Goal: Book appointment/travel/reservation

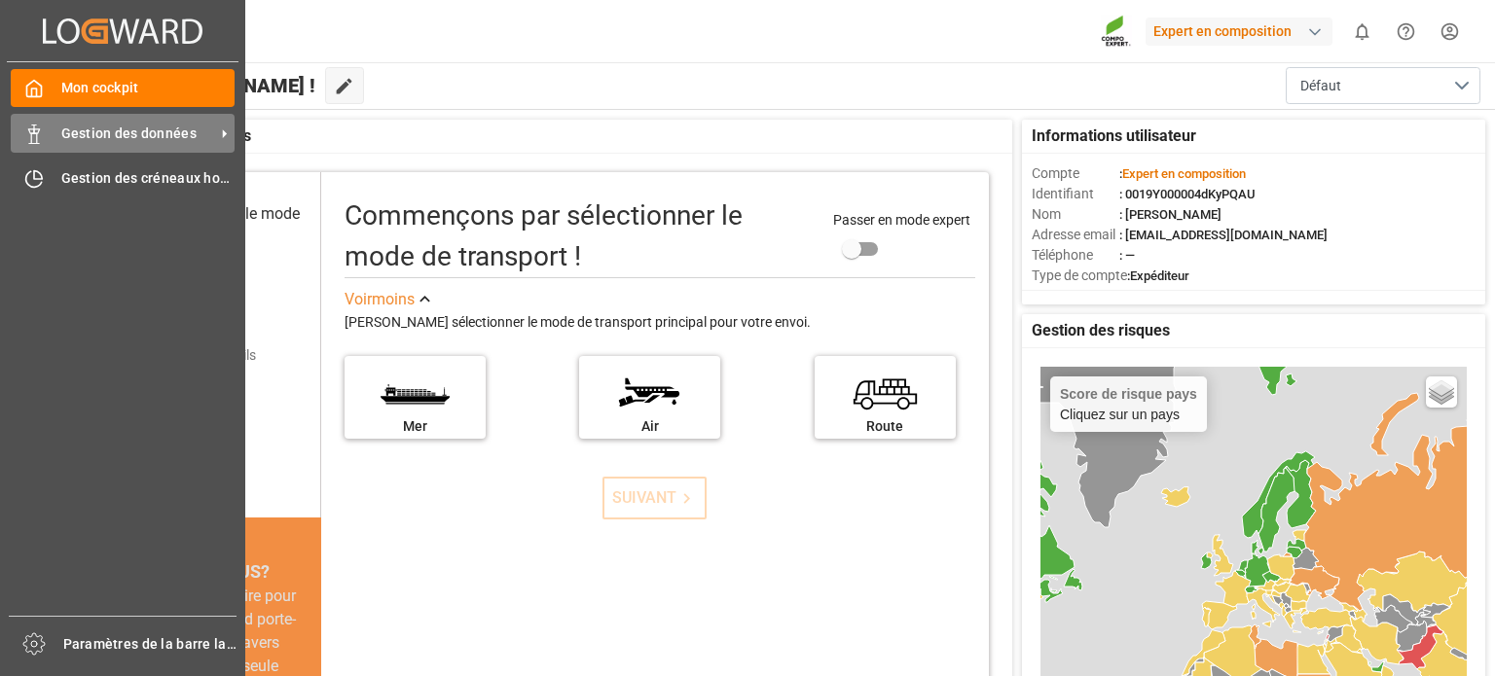
click at [47, 128] on div "Gestion des données Gestion des données" at bounding box center [123, 133] width 224 height 38
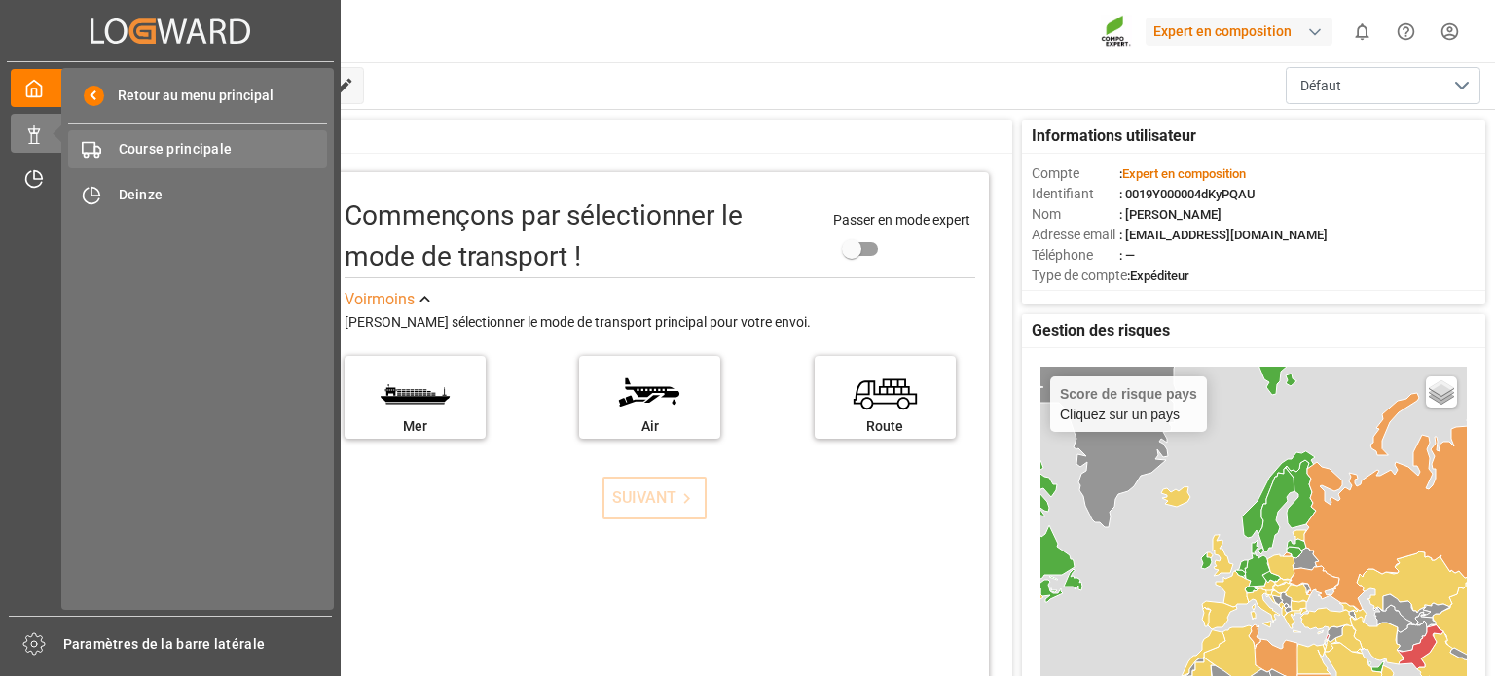
click at [189, 151] on font "Course principale" at bounding box center [176, 149] width 114 height 16
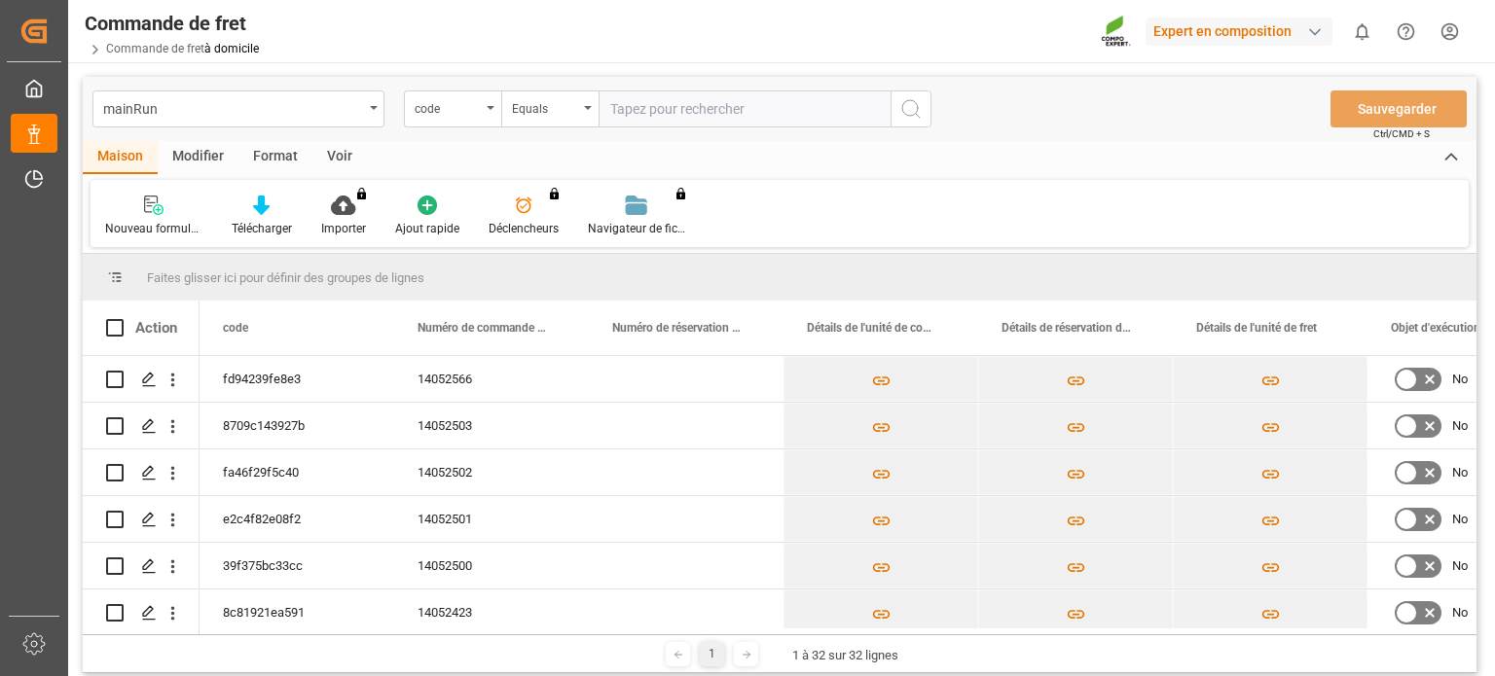
click at [736, 271] on div "Faites glisser ici pour définir des groupes de lignes" at bounding box center [780, 277] width 1394 height 47
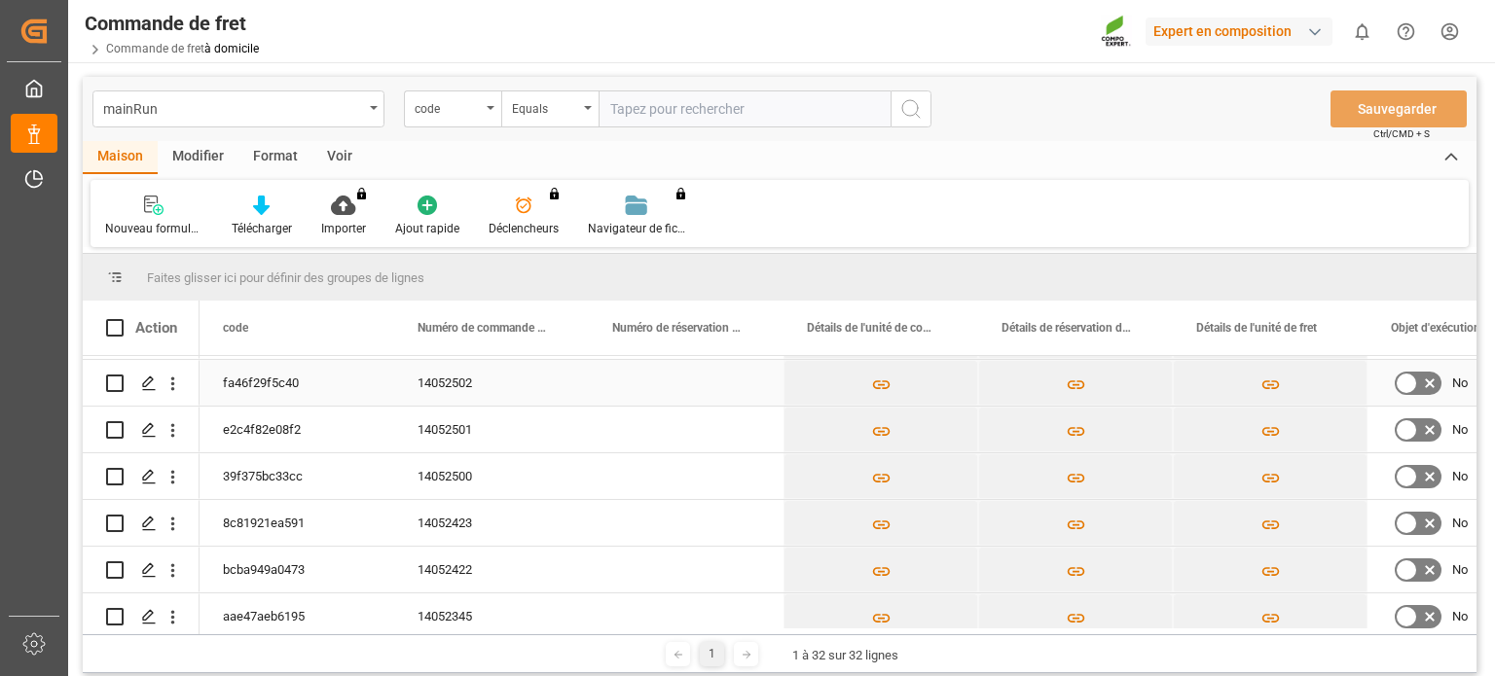
scroll to position [195, 0]
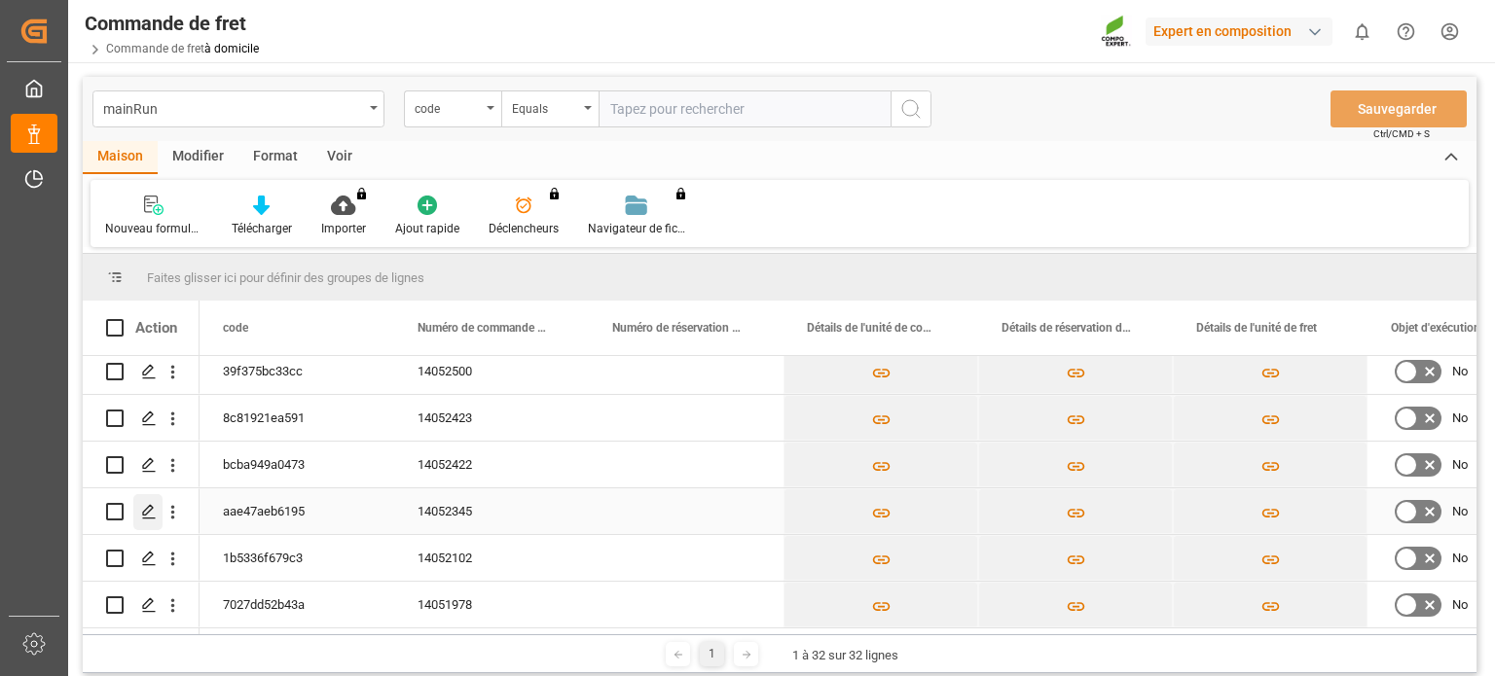
click at [147, 509] on icon "Appuyez sur ESPACE pour sélectionner cette ligne." at bounding box center [149, 512] width 16 height 16
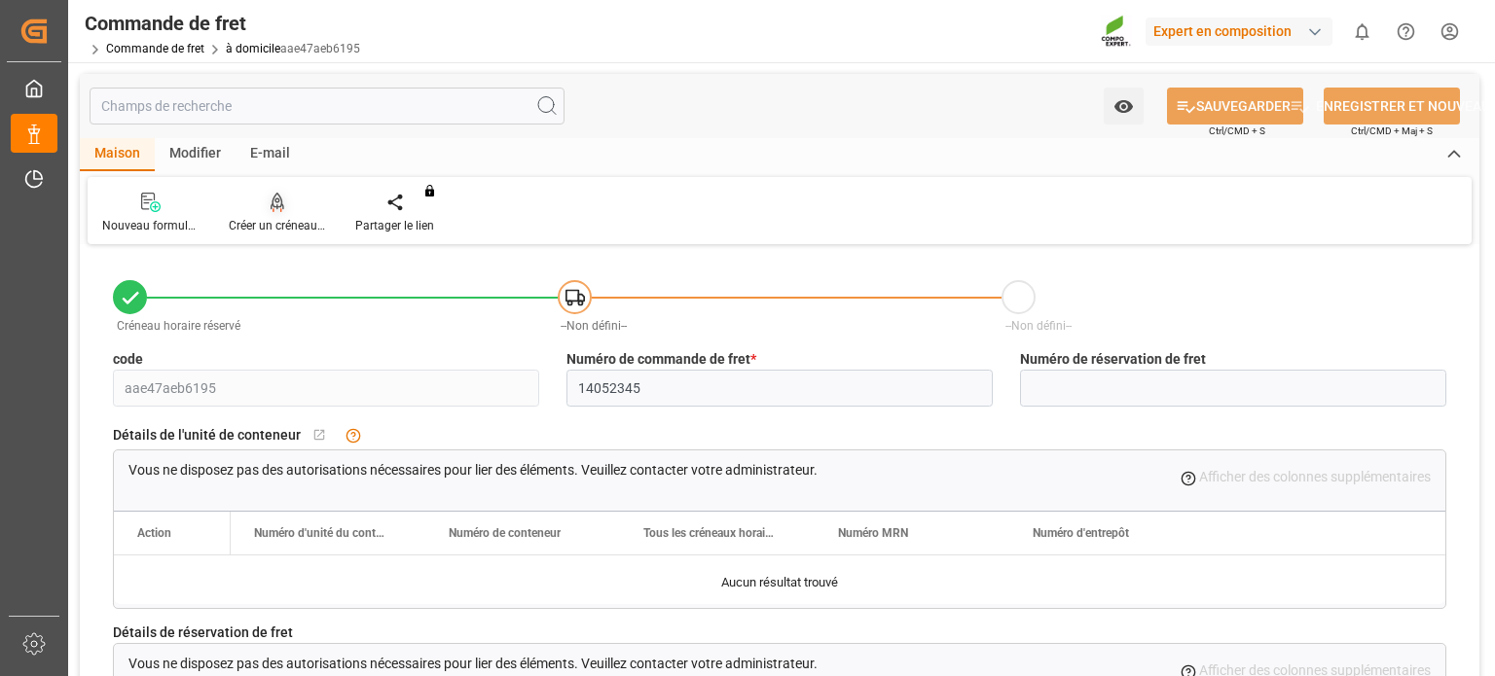
click at [268, 226] on font "Créer un créneau horaire" at bounding box center [293, 226] width 128 height 14
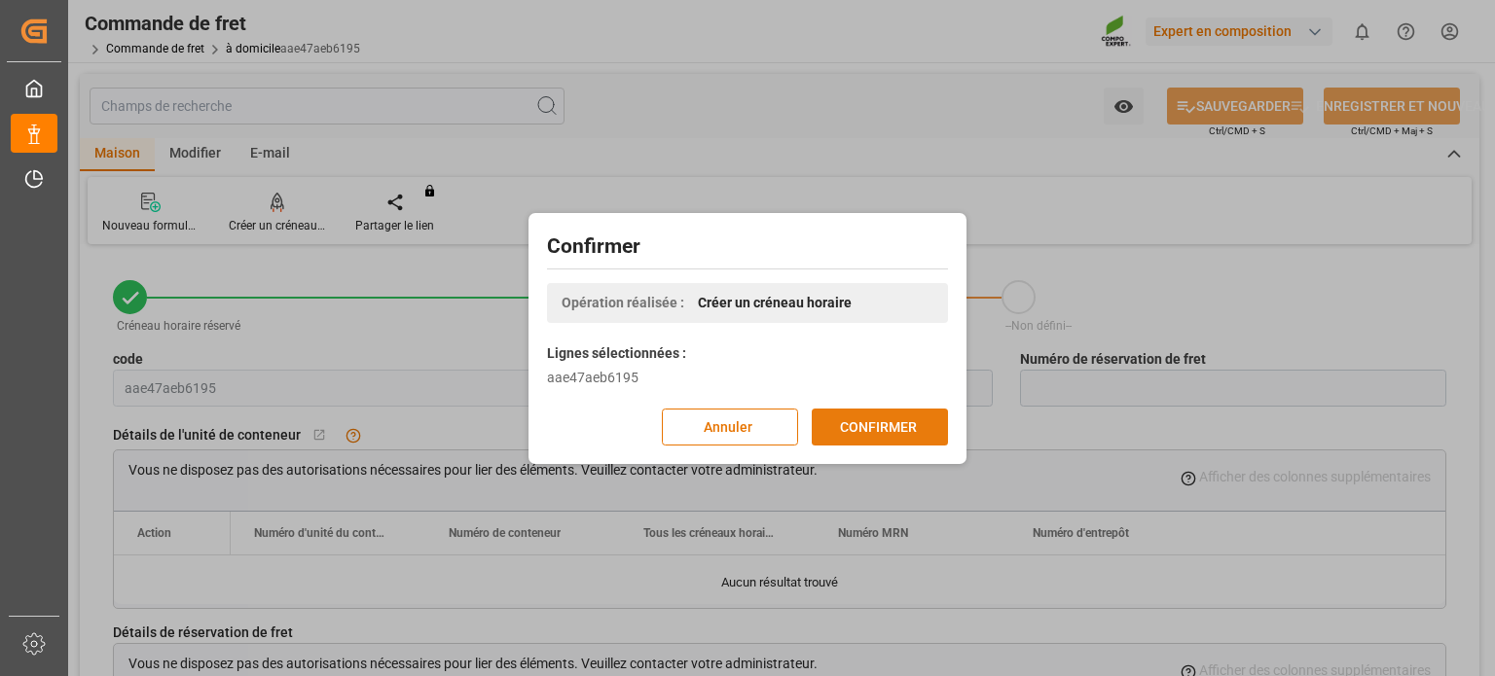
click at [886, 413] on button "CONFIRMER" at bounding box center [880, 427] width 136 height 37
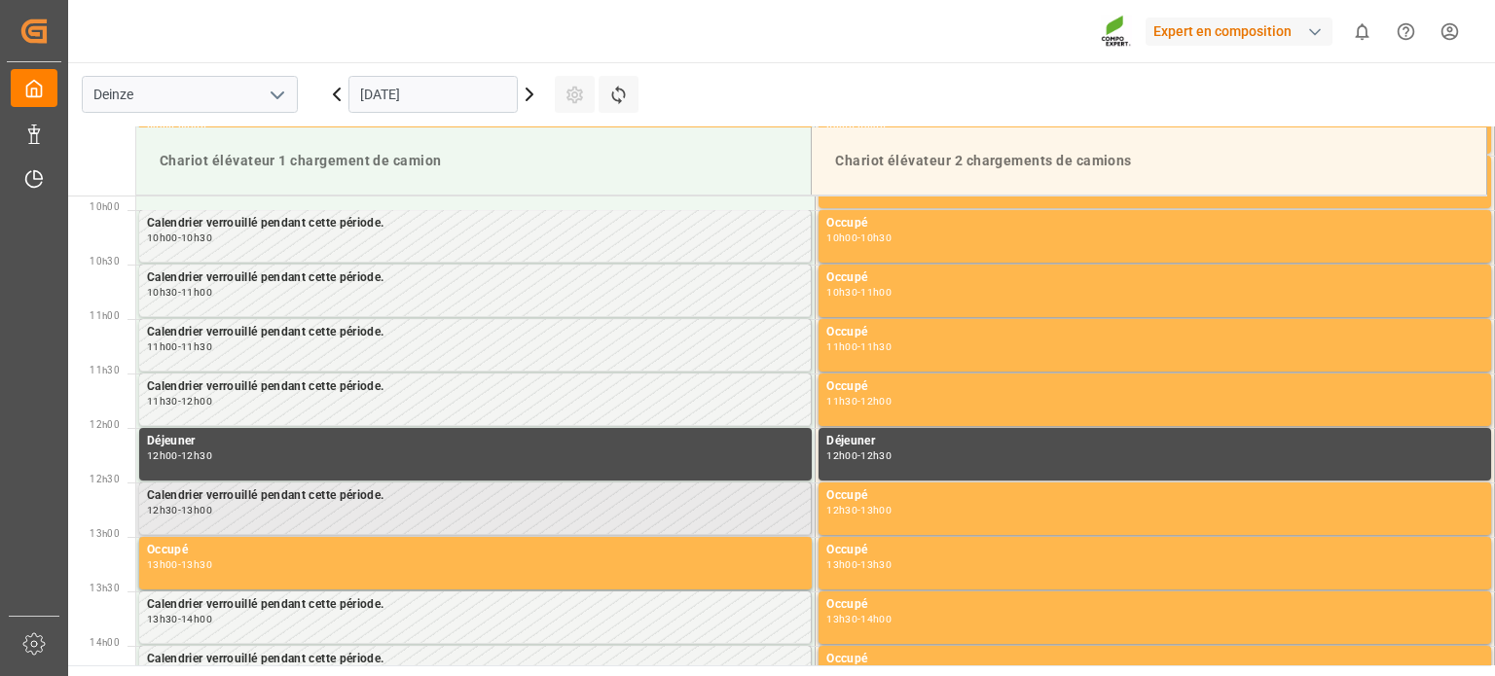
scroll to position [1078, 0]
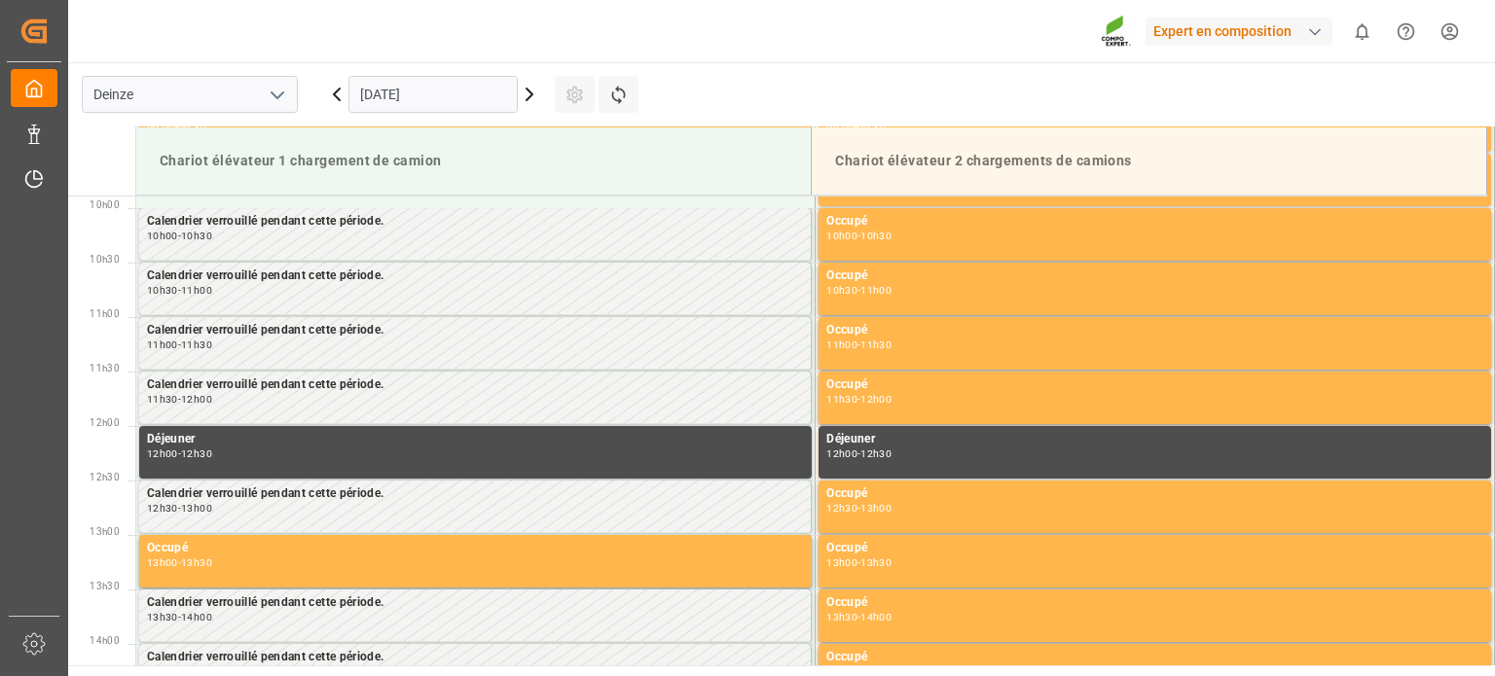
click at [528, 98] on icon at bounding box center [530, 95] width 6 height 12
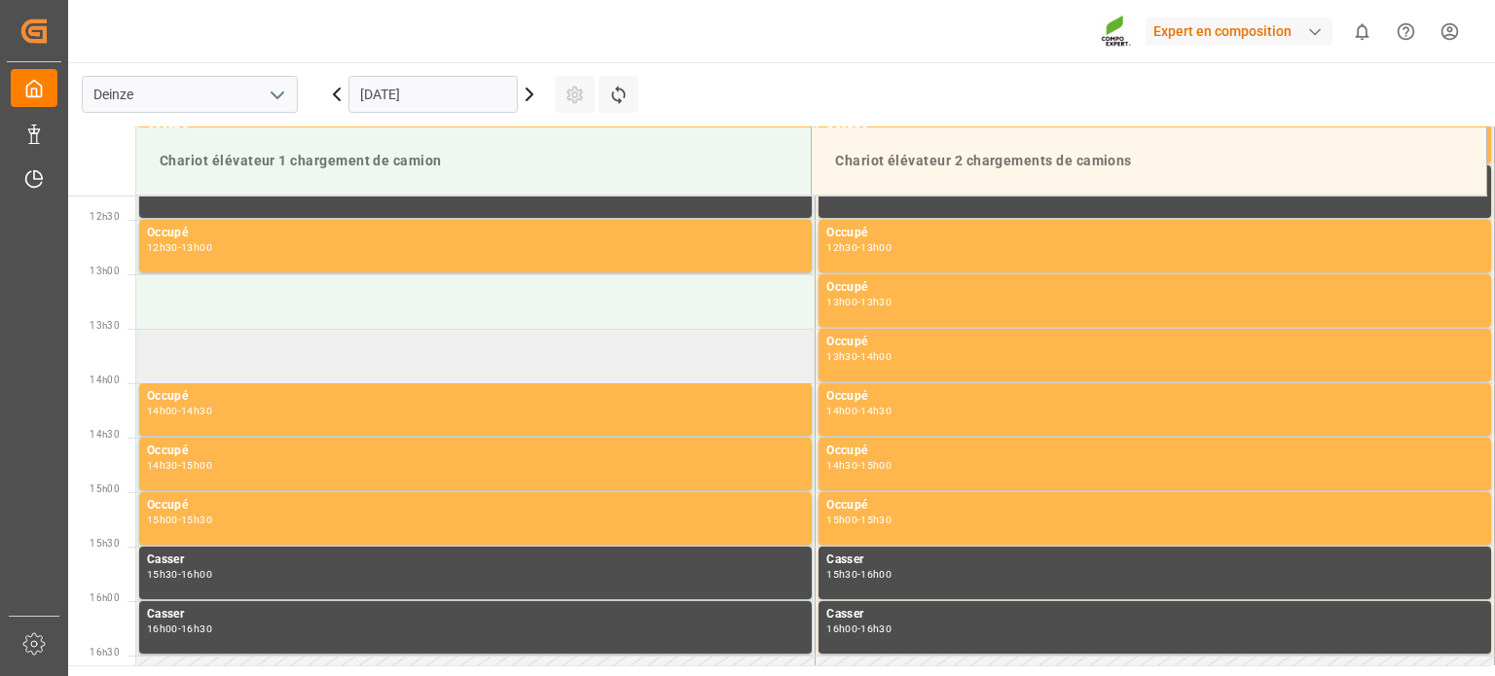
scroll to position [1370, 0]
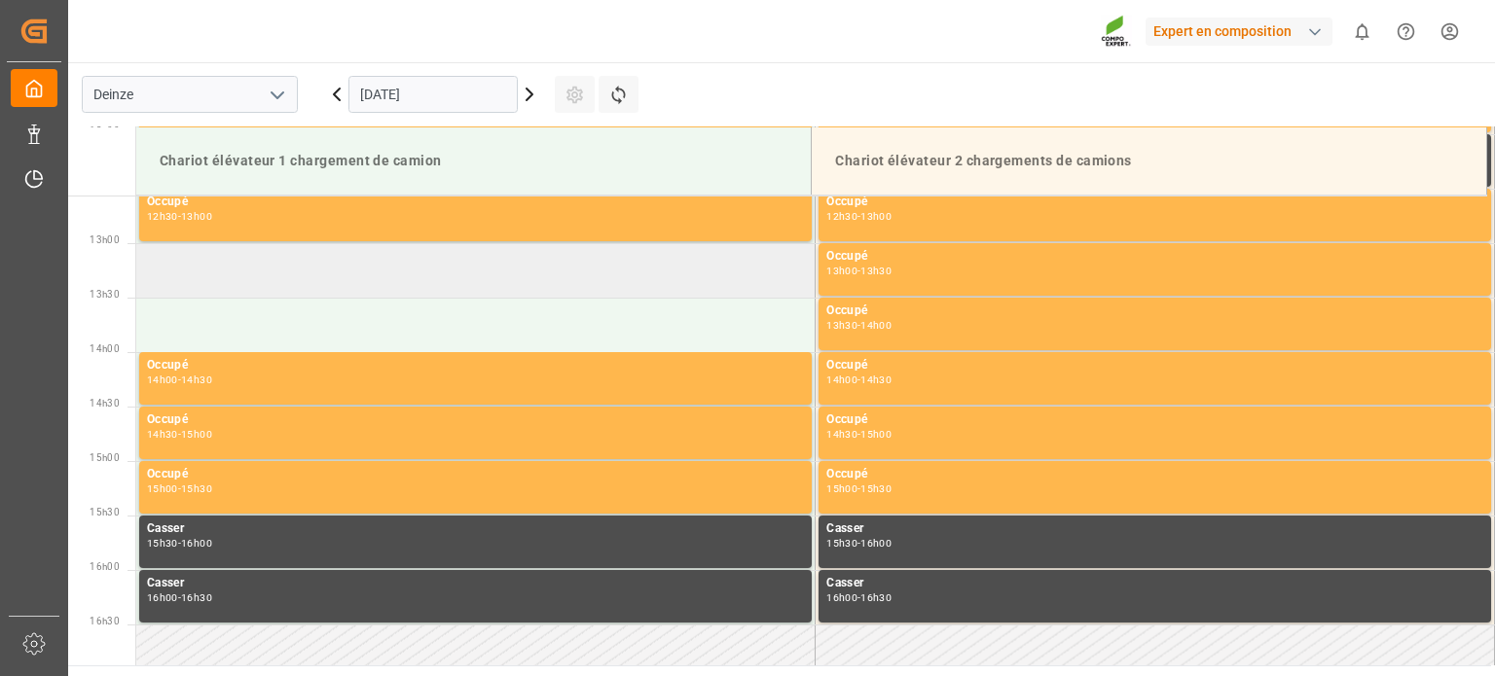
click at [432, 282] on td at bounding box center [475, 270] width 679 height 55
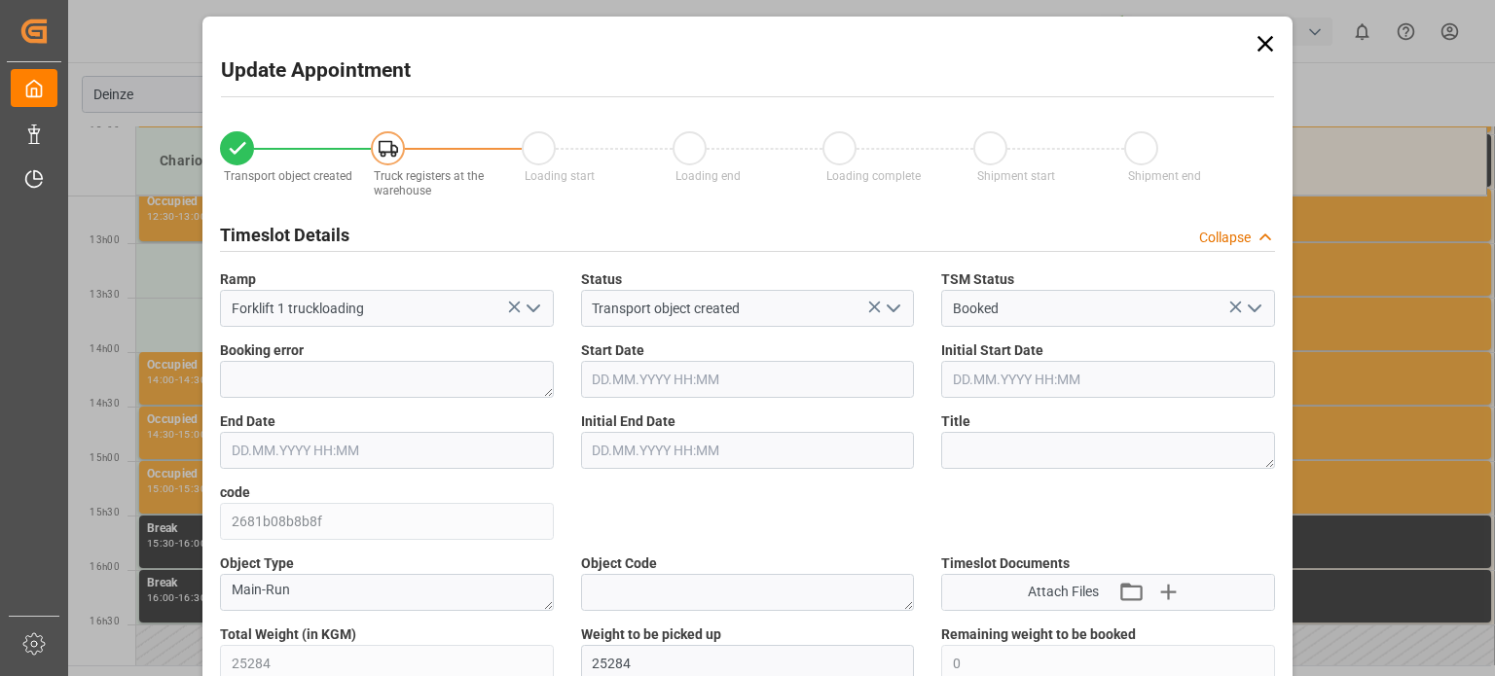
type input "25284"
type input "0"
type input "42"
type input "19.09.2025 13:00"
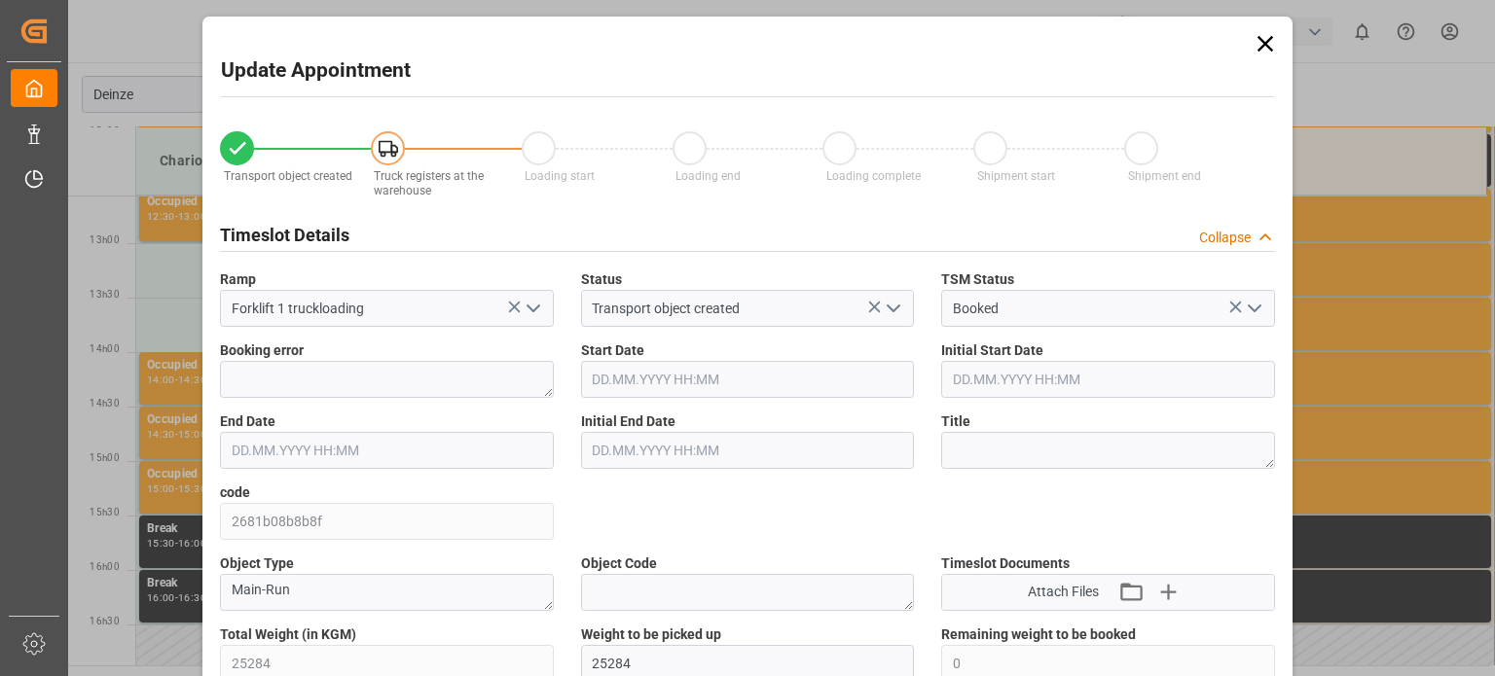
type input "19.09.2025 13:30"
type input "15.09.2025 10:16"
type input "18.09.2025 08:54"
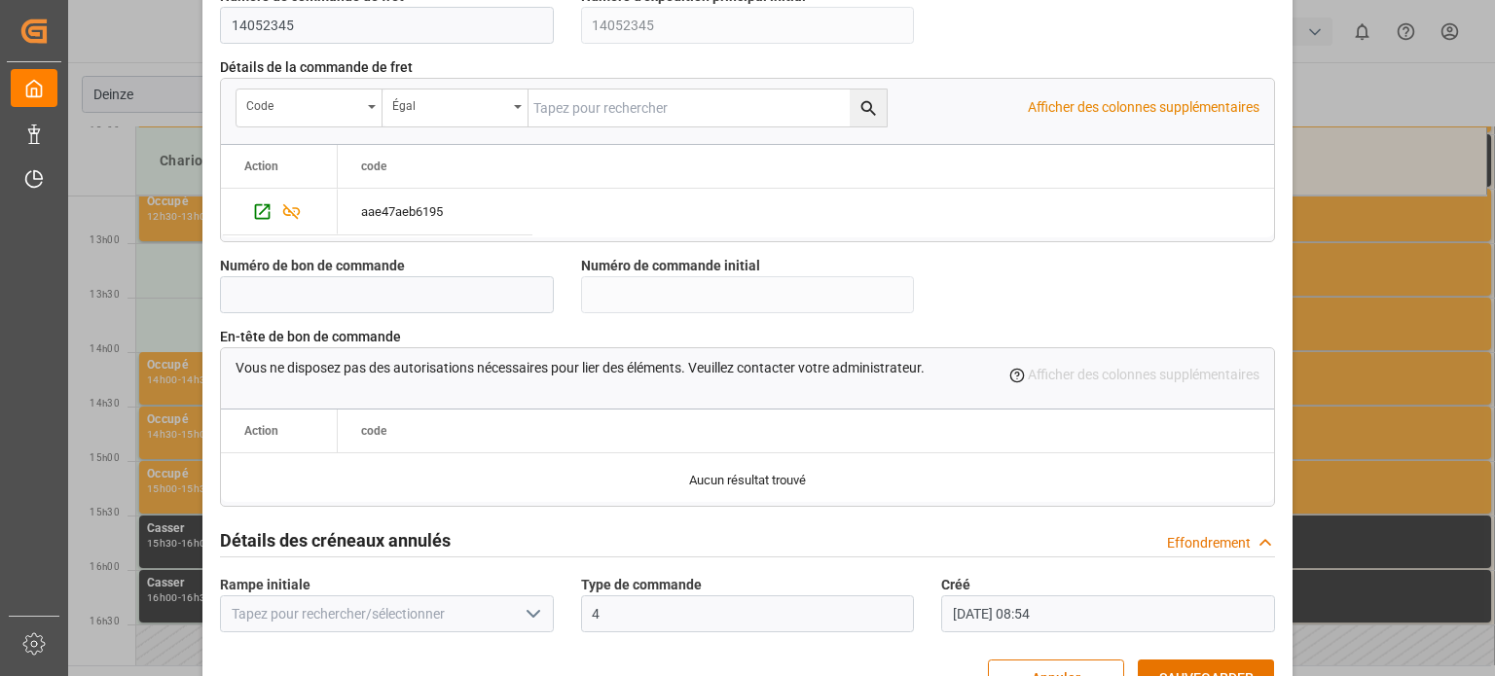
scroll to position [1884, 0]
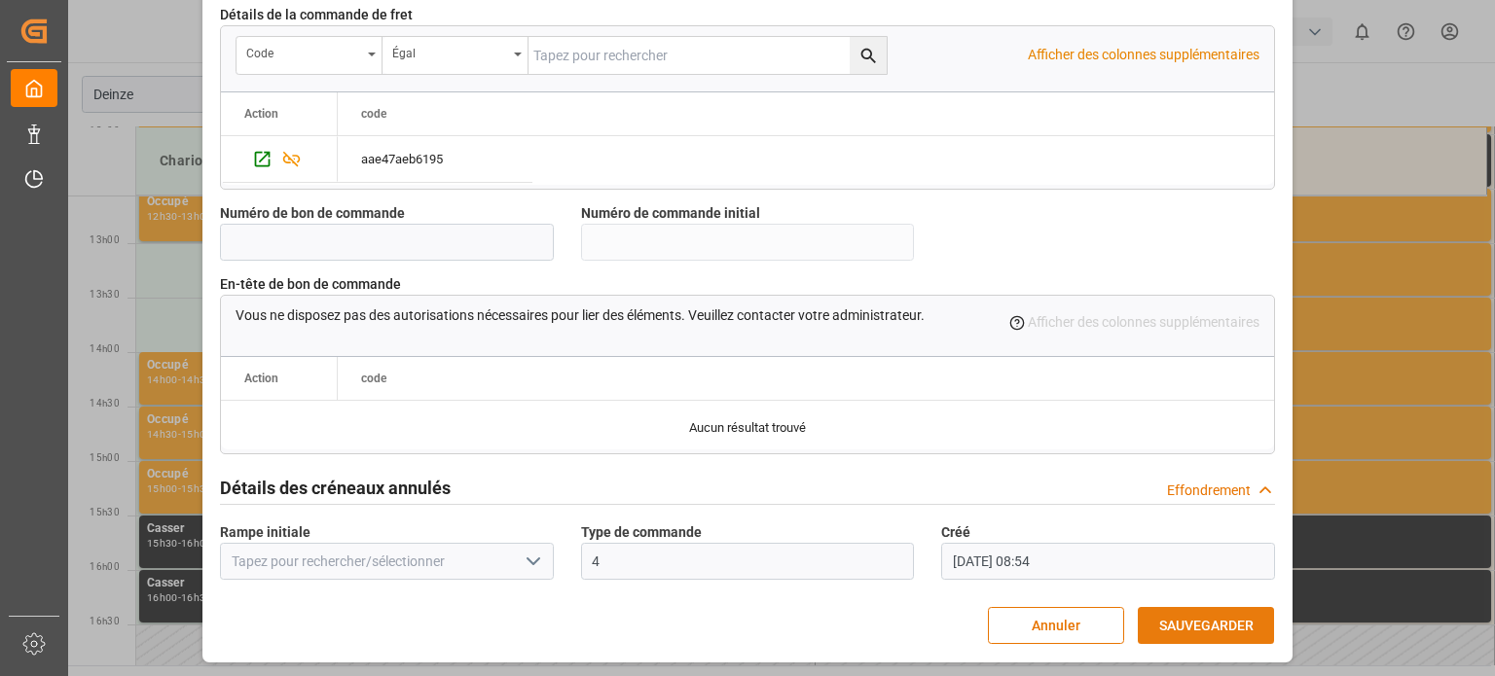
click at [1215, 627] on font "SAUVEGARDER" at bounding box center [1206, 626] width 94 height 16
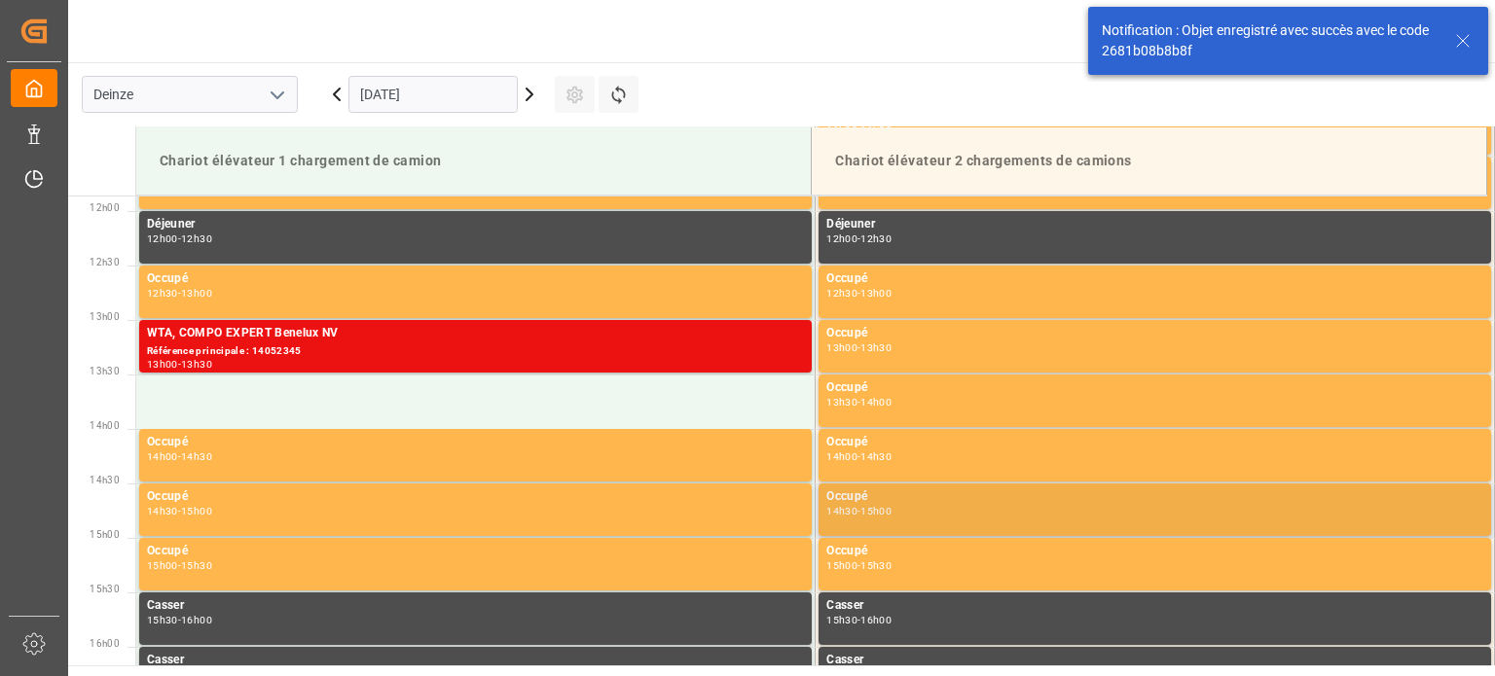
scroll to position [1296, 0]
